Goal: Information Seeking & Learning: Learn about a topic

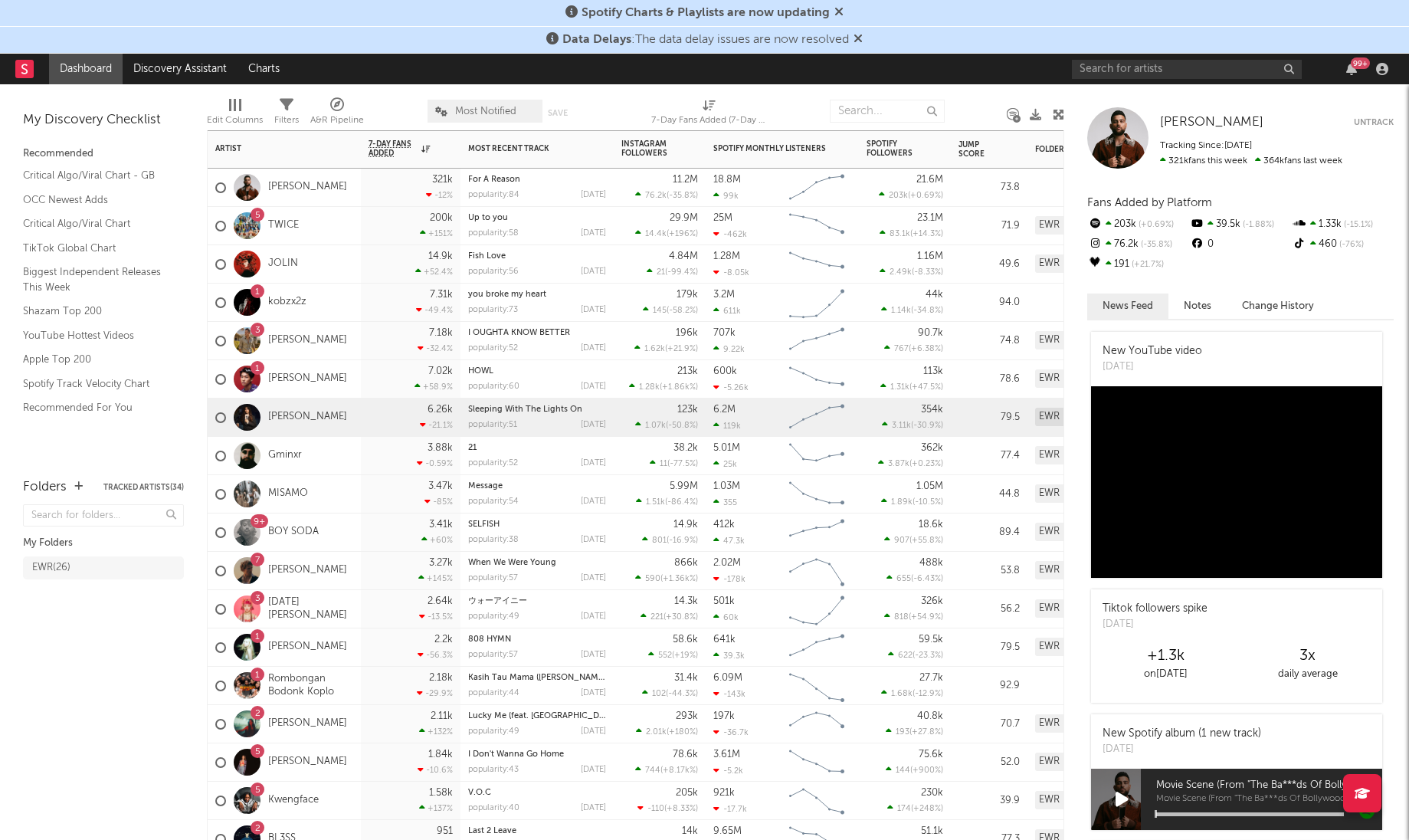
click at [290, 406] on div "[PERSON_NAME]" at bounding box center [281, 417] width 132 height 44
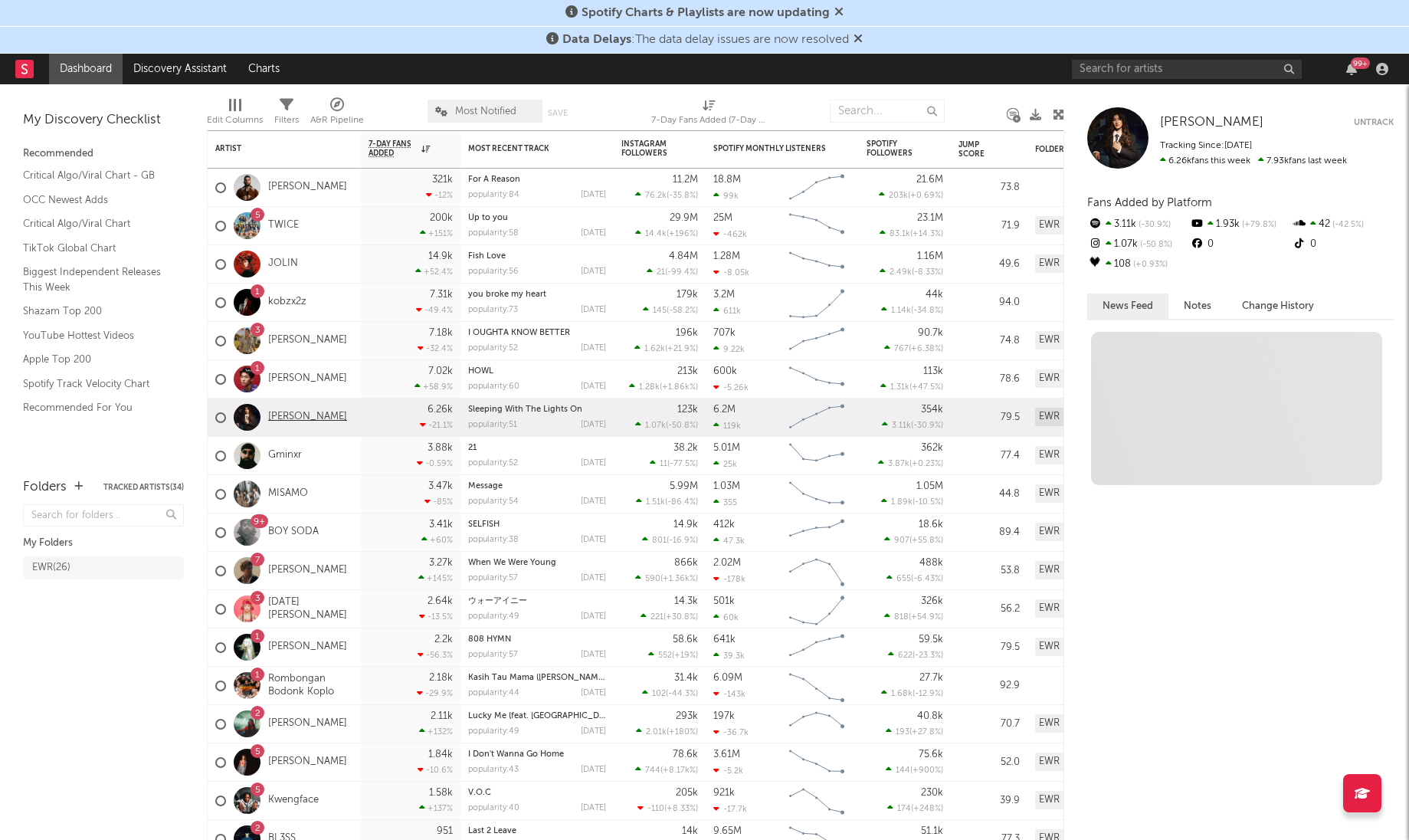
click at [290, 416] on link "[PERSON_NAME]" at bounding box center [307, 417] width 79 height 13
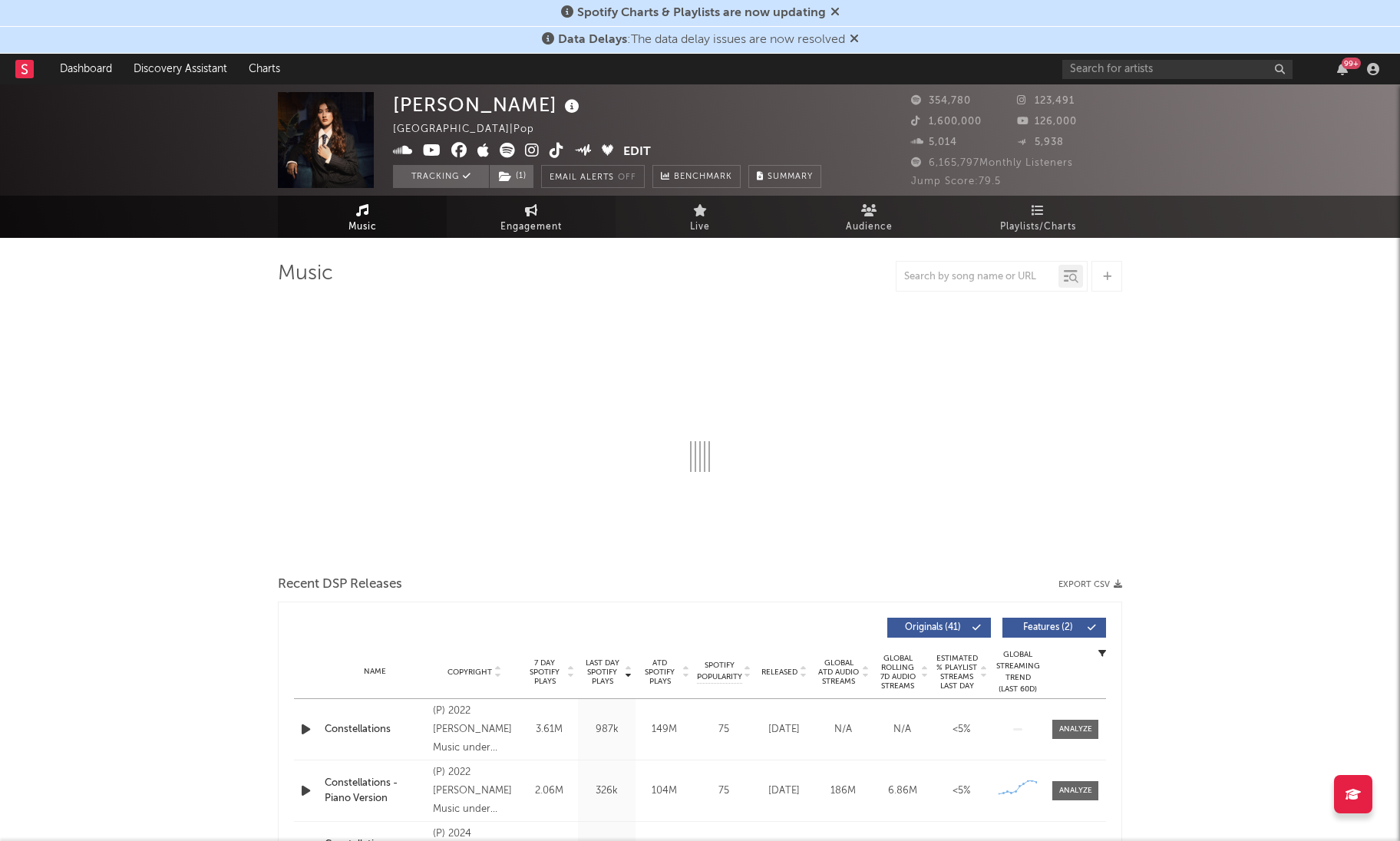
select select "6m"
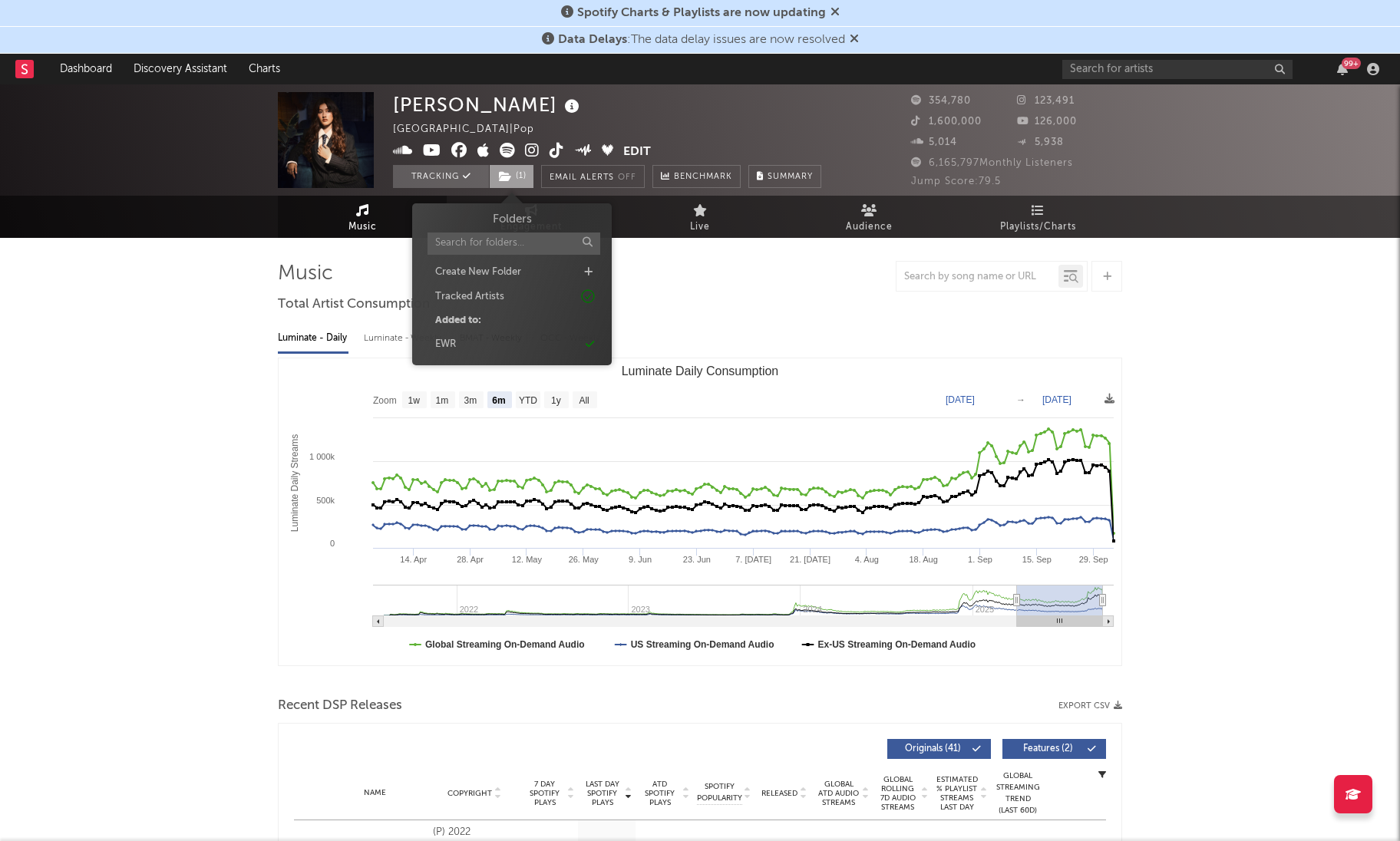
click at [515, 182] on span "( 1 )" at bounding box center [511, 176] width 45 height 23
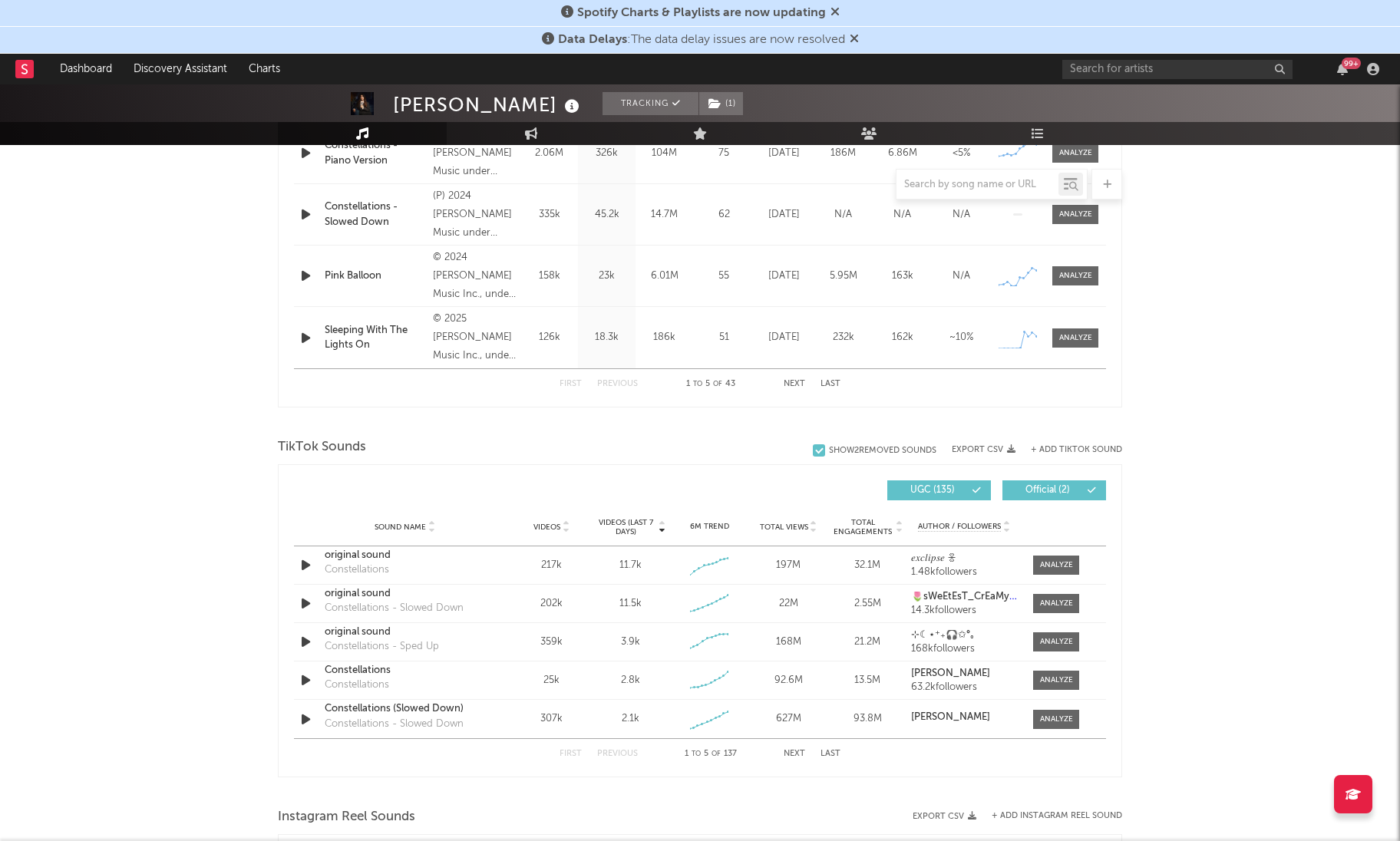
scroll to position [768, 0]
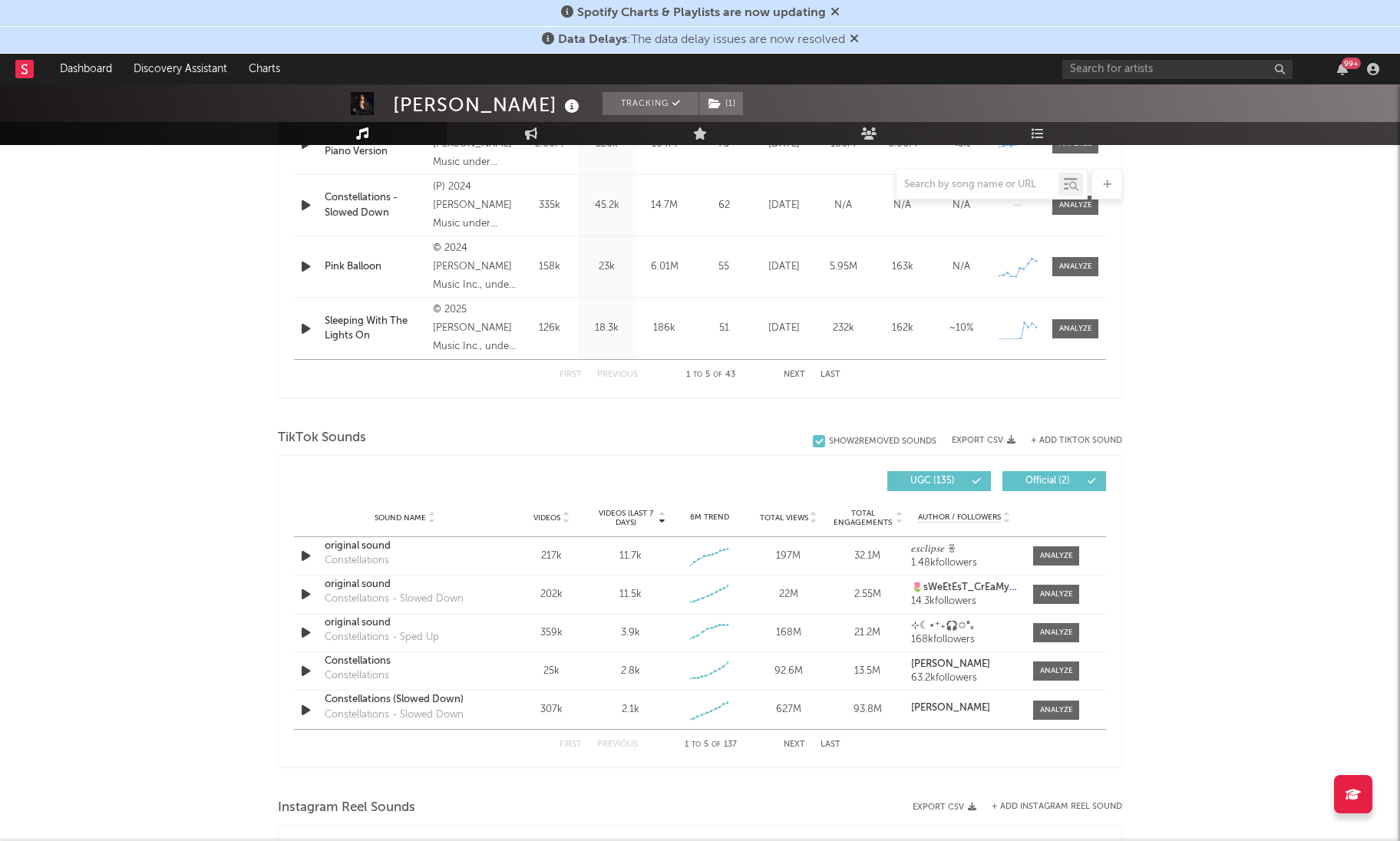
click at [798, 742] on button "Next" at bounding box center [794, 745] width 22 height 9
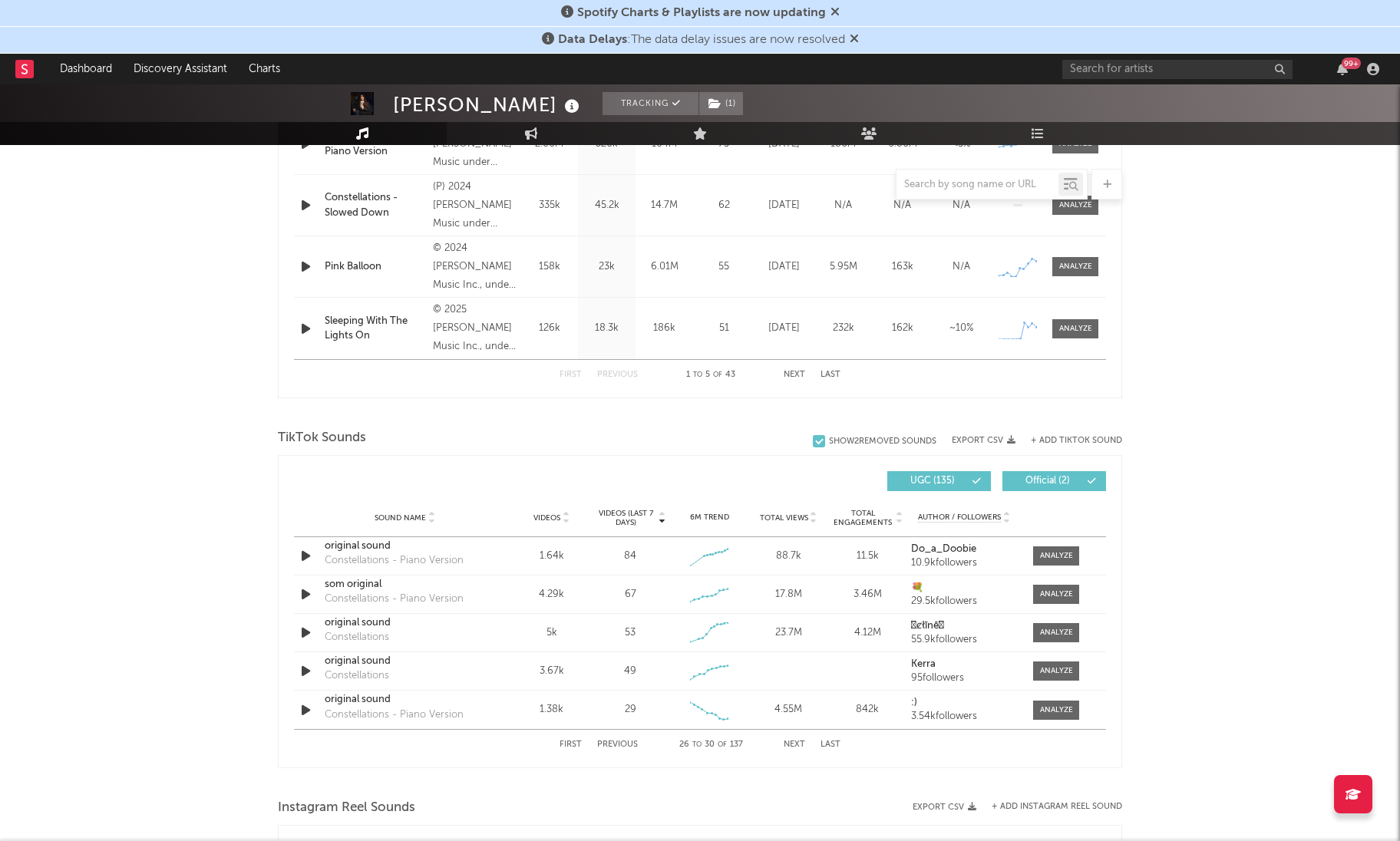
click at [798, 742] on button "Next" at bounding box center [794, 745] width 22 height 9
